Goal: Information Seeking & Learning: Stay updated

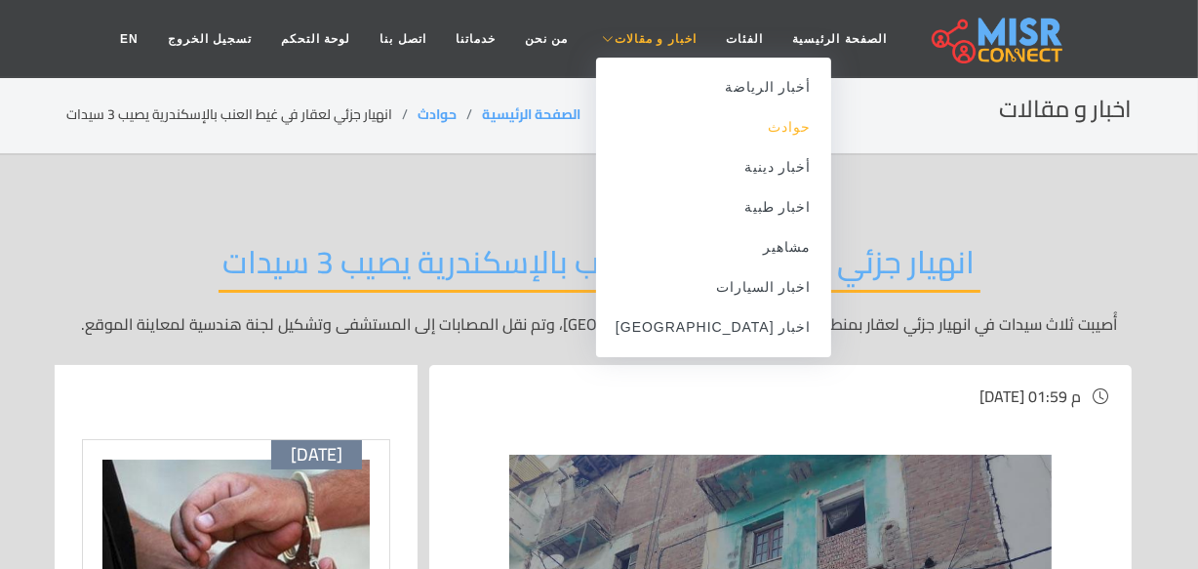
click at [740, 133] on link "حوادث" at bounding box center [713, 127] width 235 height 40
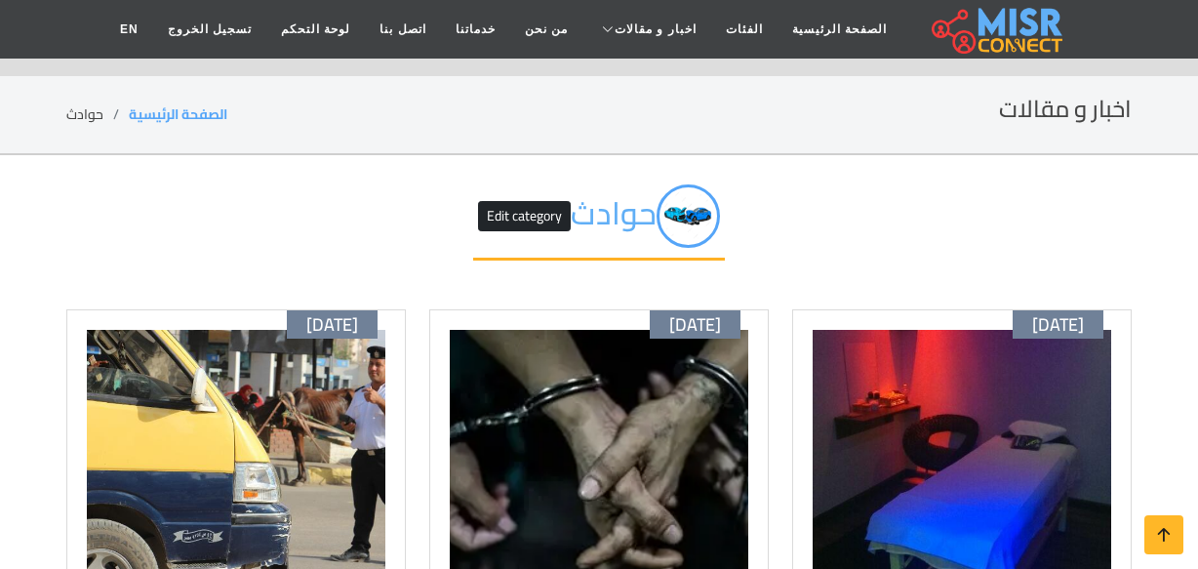
scroll to position [177, 0]
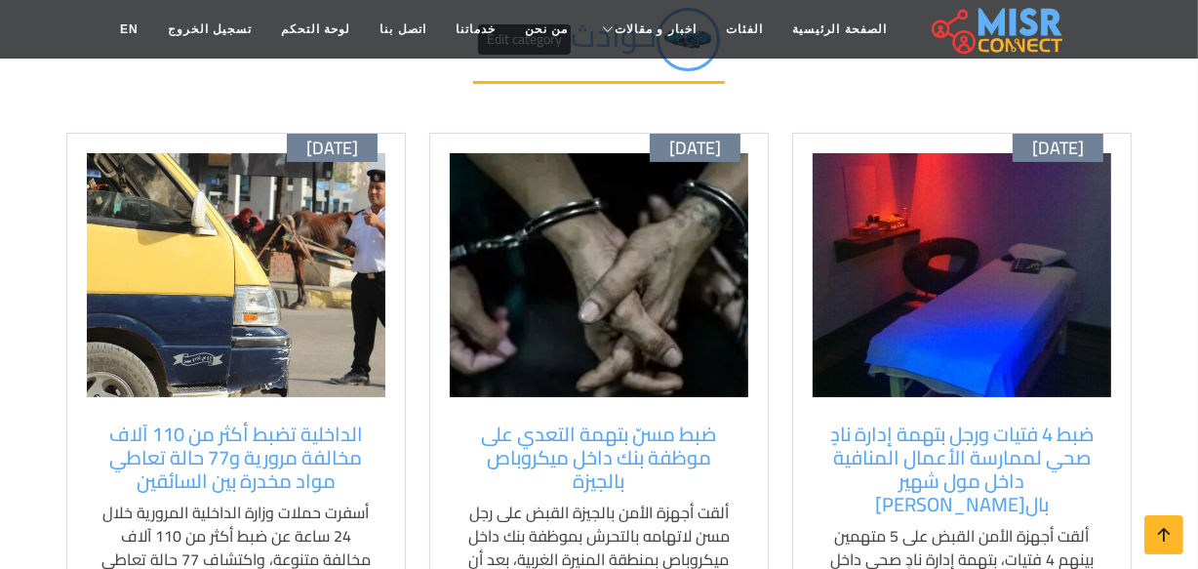
click at [944, 238] on img at bounding box center [962, 275] width 299 height 244
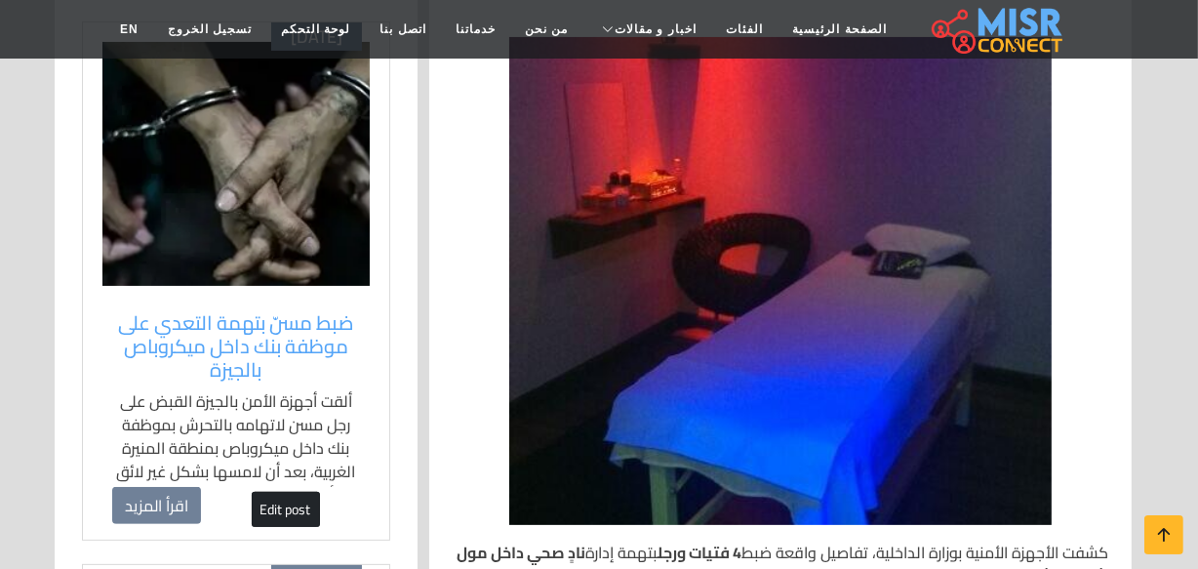
scroll to position [443, 0]
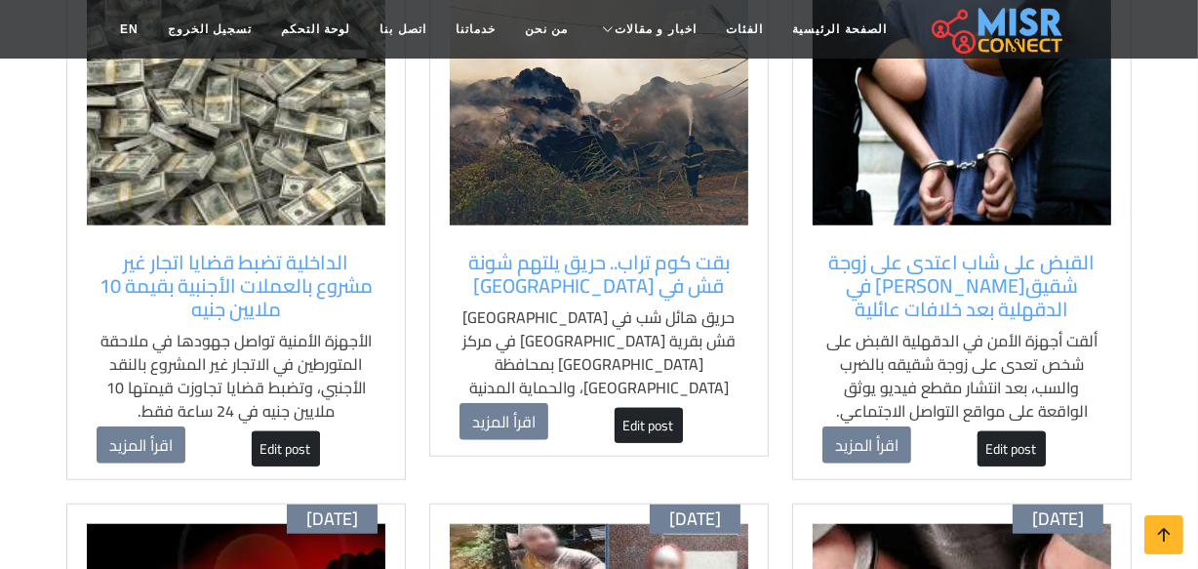
scroll to position [1418, 0]
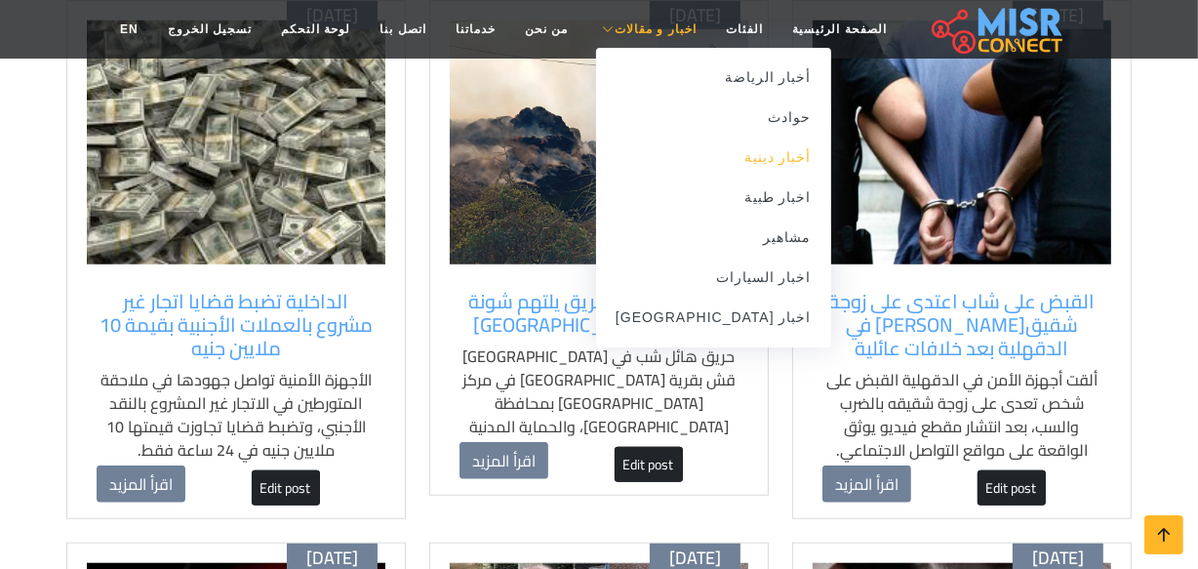
click at [755, 168] on link "أخبار دينية" at bounding box center [713, 158] width 235 height 40
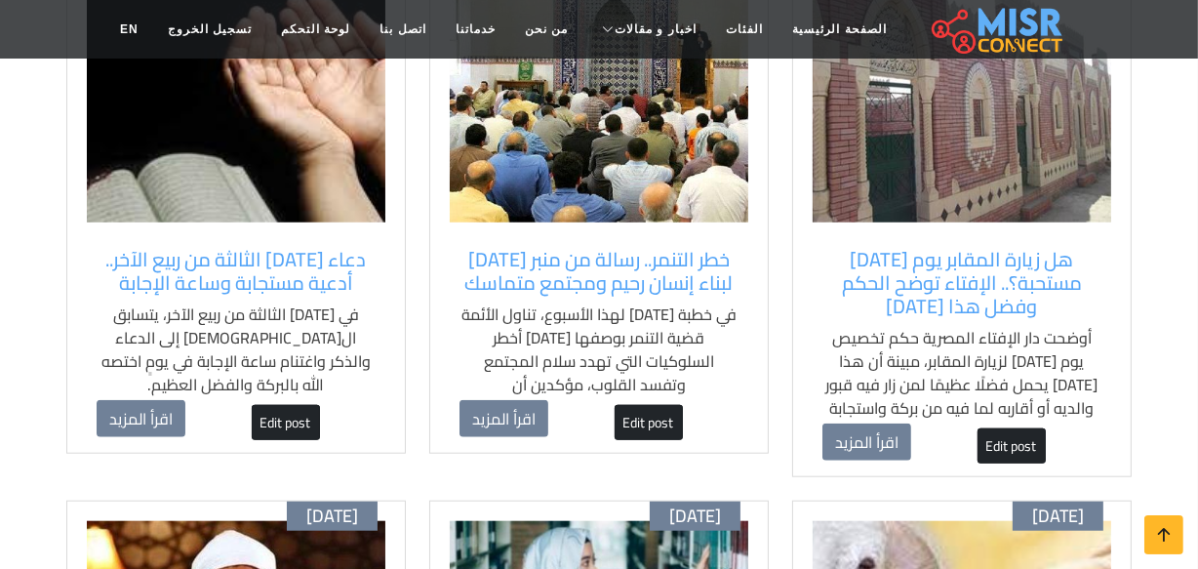
scroll to position [1596, 0]
